Goal: Information Seeking & Learning: Learn about a topic

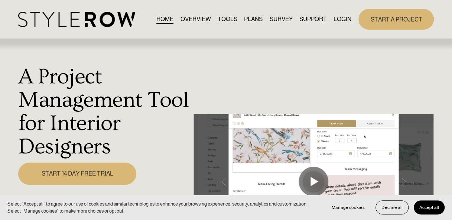
click at [246, 17] on link "PLANS" at bounding box center [253, 19] width 19 height 10
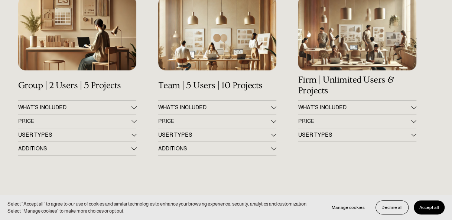
scroll to position [148, 0]
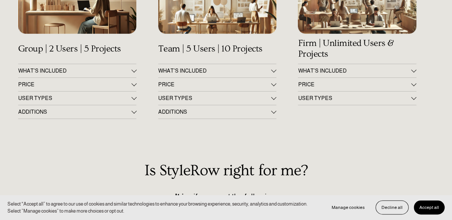
click at [135, 75] on button "WHAT'S INCLUDED" at bounding box center [77, 70] width 118 height 13
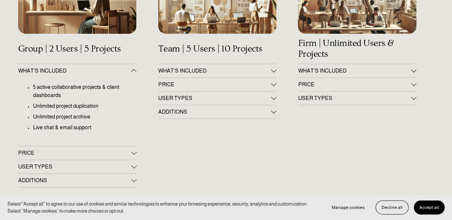
click at [133, 155] on div at bounding box center [133, 152] width 5 height 5
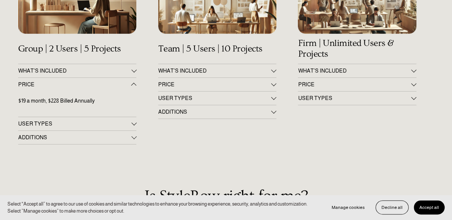
click at [131, 127] on span "USER TYPES" at bounding box center [74, 124] width 113 height 6
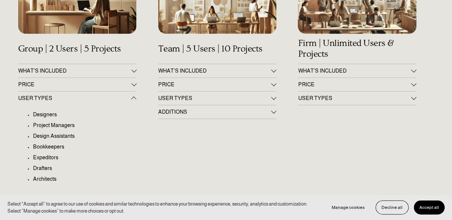
click at [158, 137] on div "WHAT'S INCLUDED 10 active collaborative projects & client dashboards Unlimited …" at bounding box center [217, 147] width 118 height 167
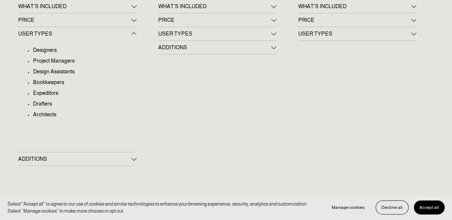
scroll to position [223, 0]
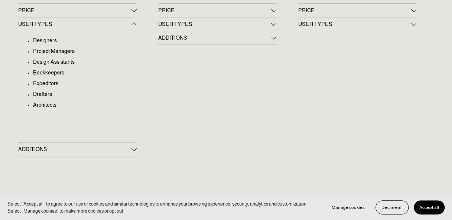
click at [134, 151] on div at bounding box center [133, 148] width 5 height 5
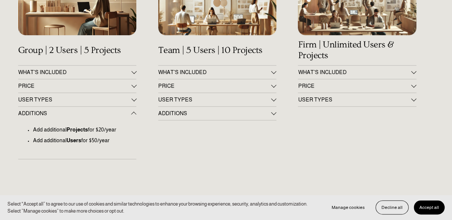
scroll to position [111, 0]
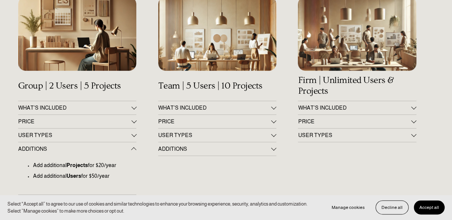
click at [116, 109] on span "WHAT'S INCLUDED" at bounding box center [74, 108] width 113 height 6
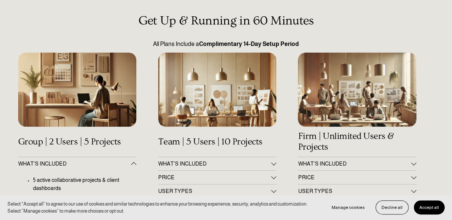
scroll to position [0, 0]
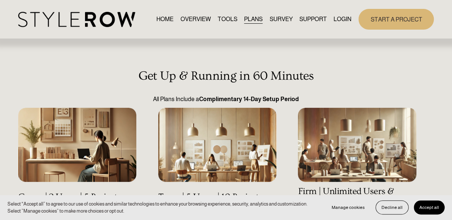
click at [220, 22] on link "TOOLS" at bounding box center [228, 19] width 20 height 10
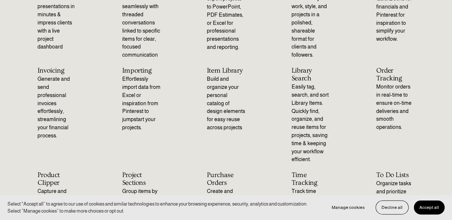
scroll to position [3, 0]
